Goal: Find specific page/section: Find specific page/section

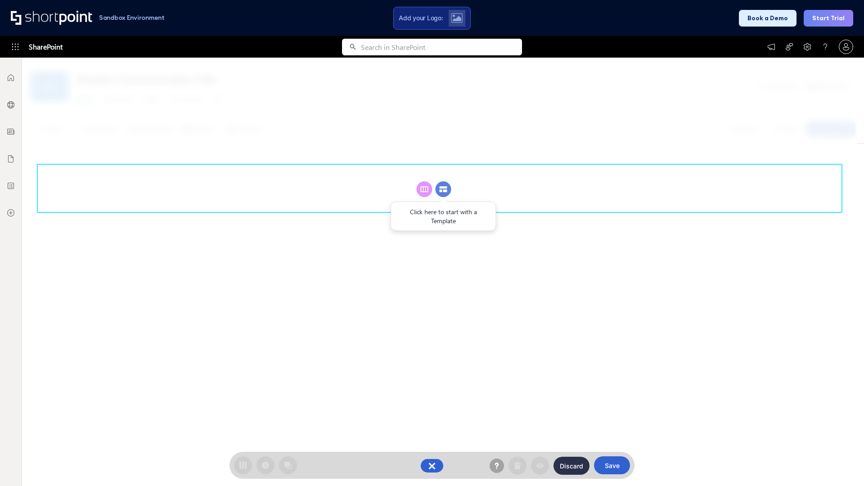
click at [443, 189] on circle at bounding box center [444, 189] width 16 height 16
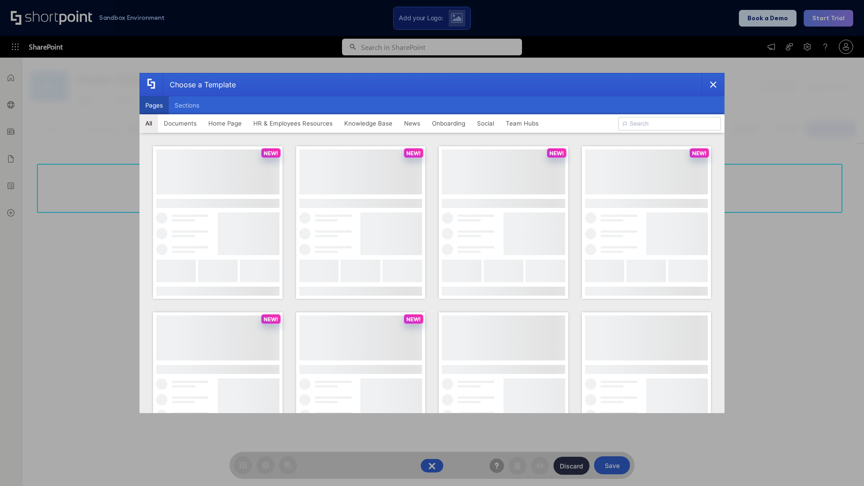
click at [154, 105] on button "Pages" at bounding box center [154, 105] width 29 height 18
type input "News Portal 5"
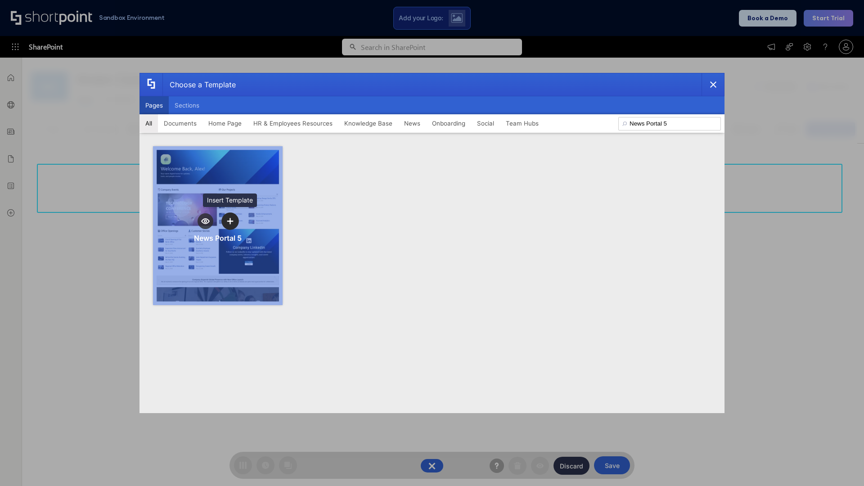
click at [230, 221] on icon "template selector" at bounding box center [230, 221] width 6 height 6
